Goal: Task Accomplishment & Management: Manage account settings

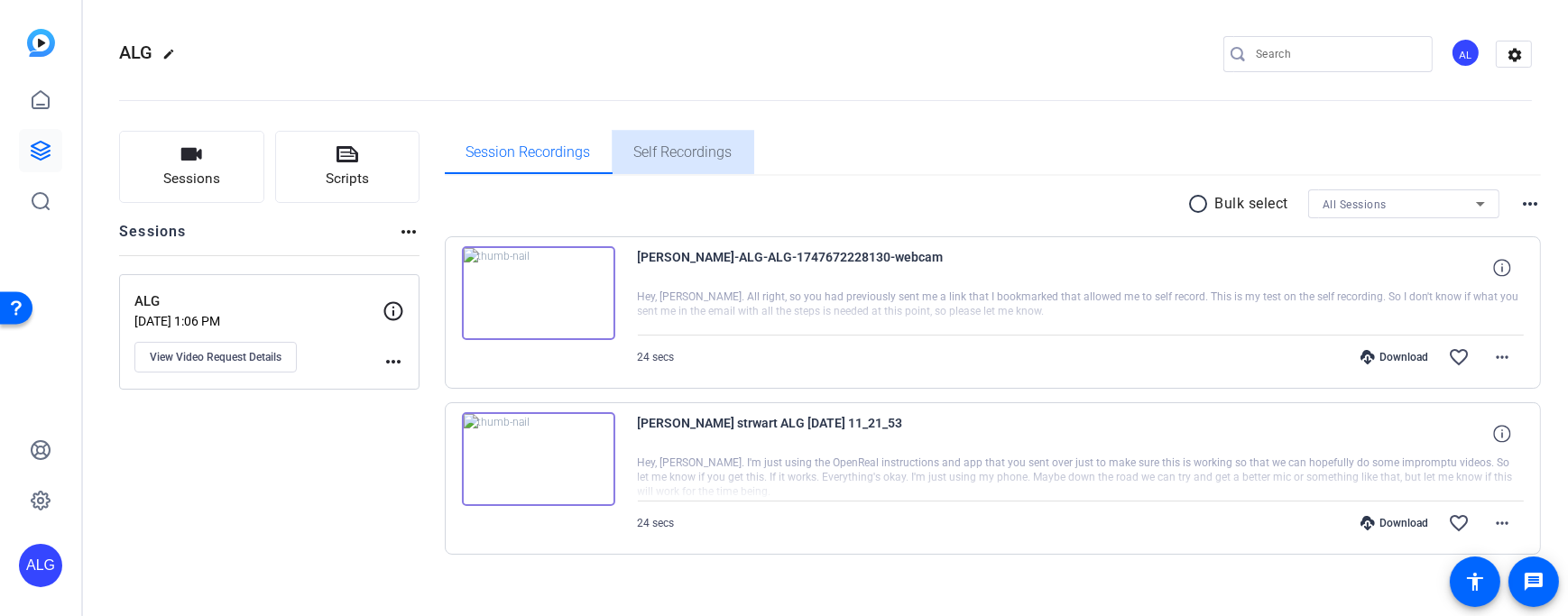
click at [667, 145] on span "Self Recordings" at bounding box center [683, 152] width 99 height 14
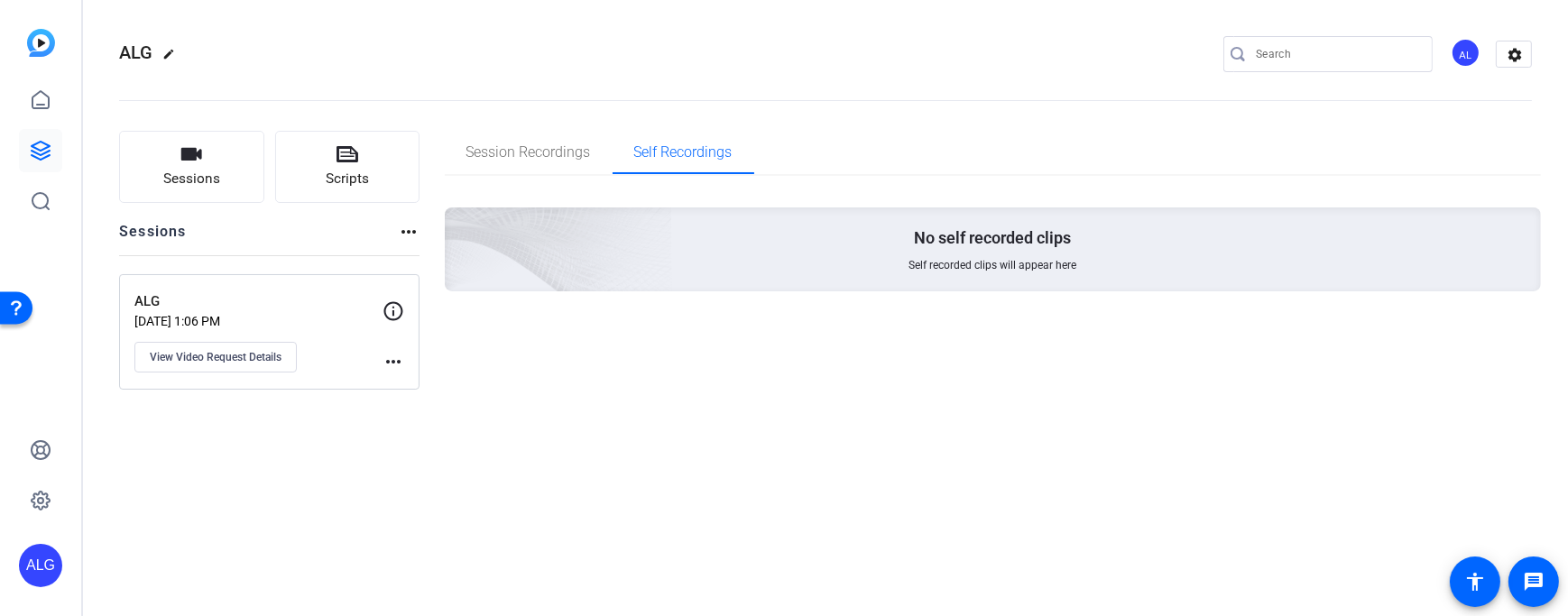
click at [398, 356] on mat-icon "more_horiz" at bounding box center [393, 362] width 22 height 22
click at [420, 387] on span "Archive Session" at bounding box center [438, 388] width 82 height 22
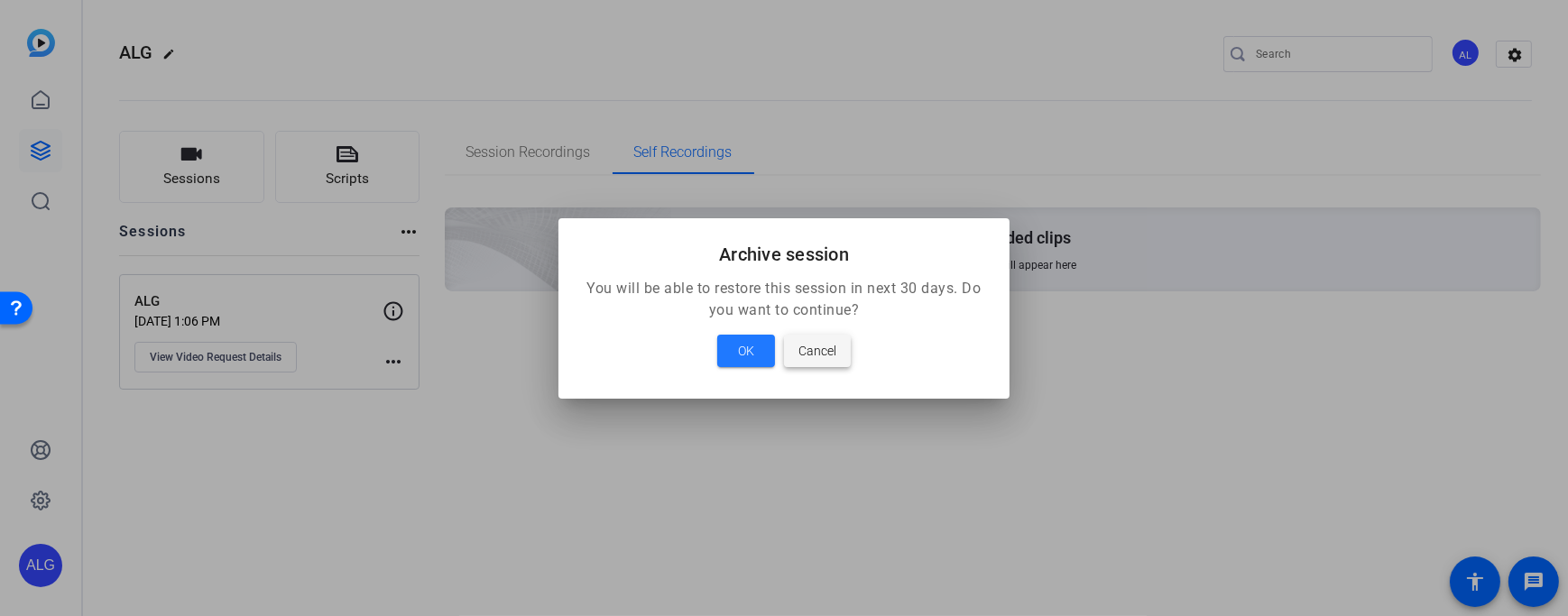
click at [827, 349] on span "Cancel" at bounding box center [817, 351] width 38 height 22
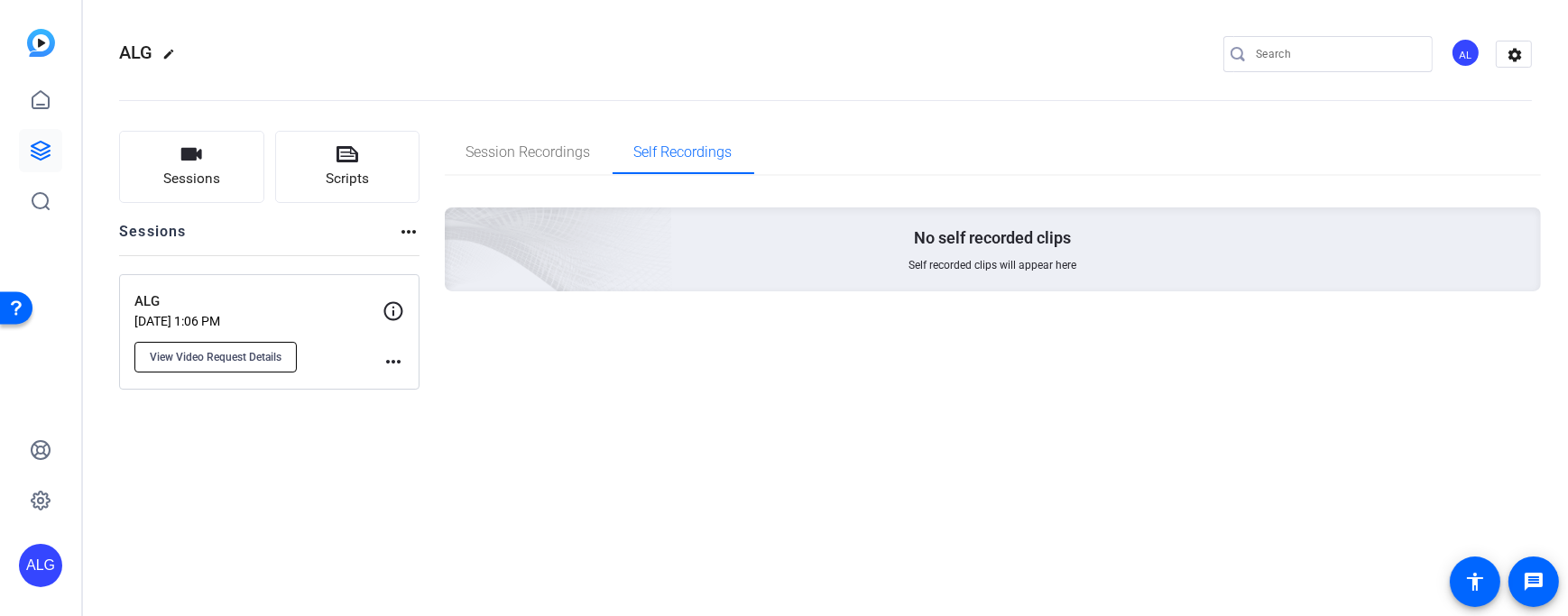
click at [260, 359] on span "View Video Request Details" at bounding box center [216, 357] width 132 height 14
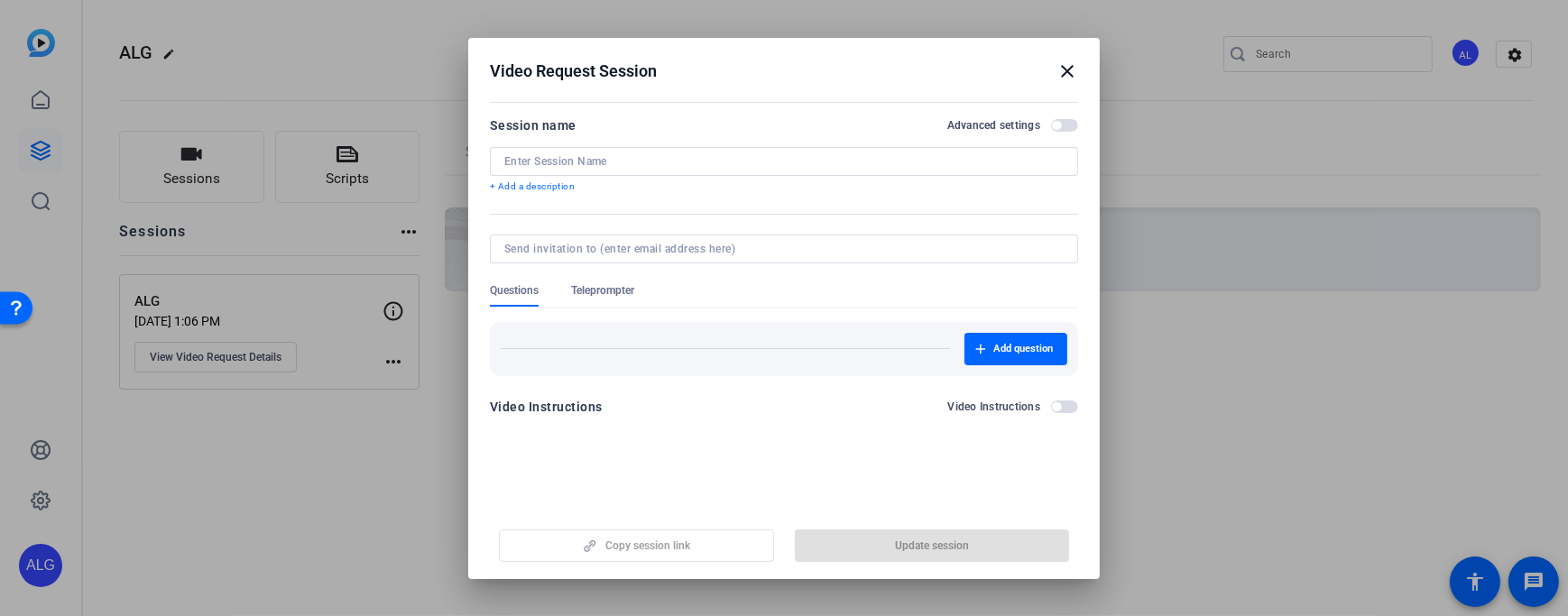
type input "ALG"
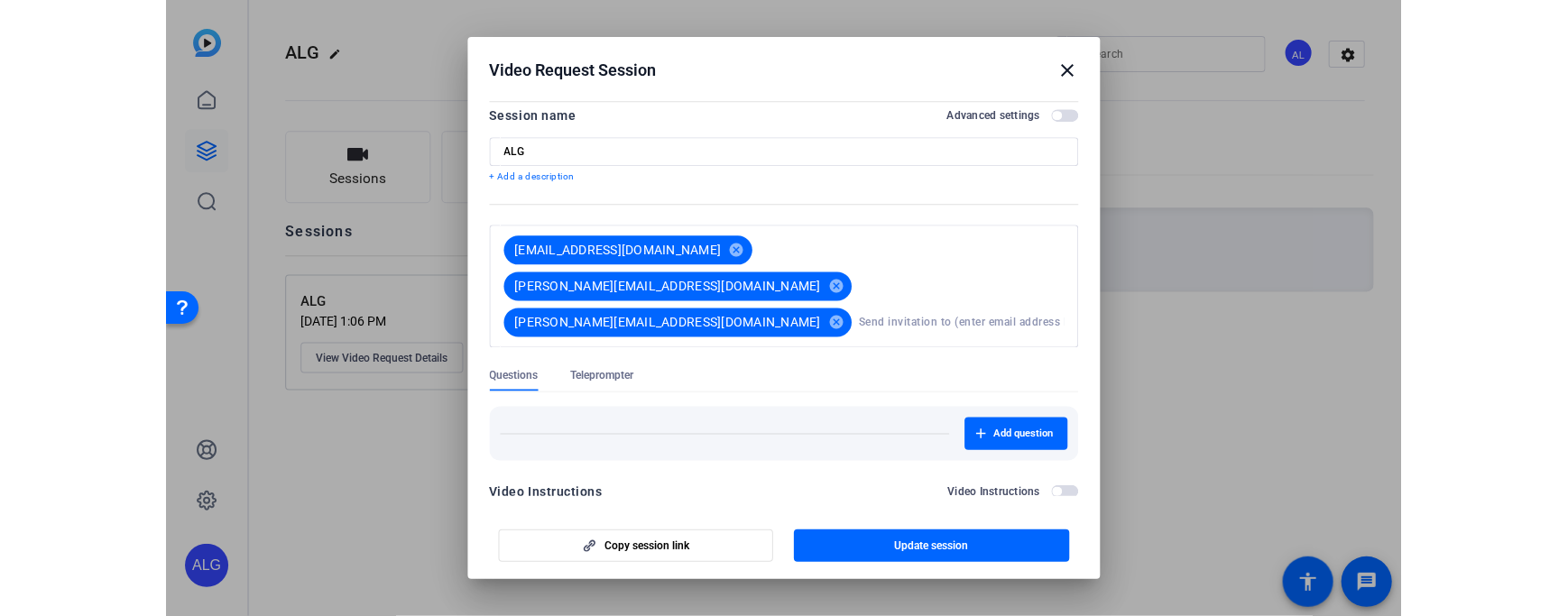
scroll to position [9, 0]
